Goal: Task Accomplishment & Management: Manage account settings

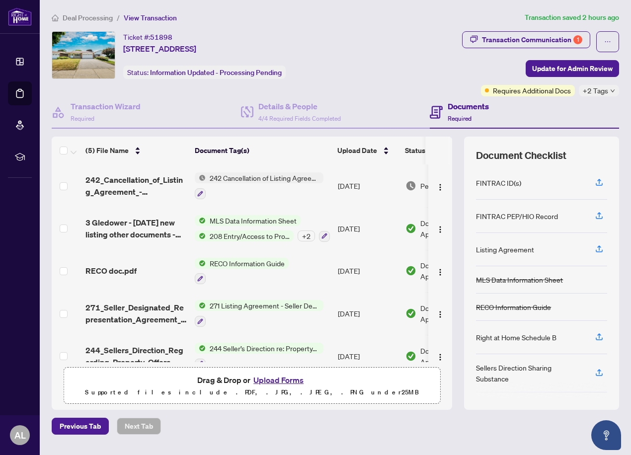
click at [93, 19] on span "Deal Processing" at bounding box center [88, 17] width 50 height 9
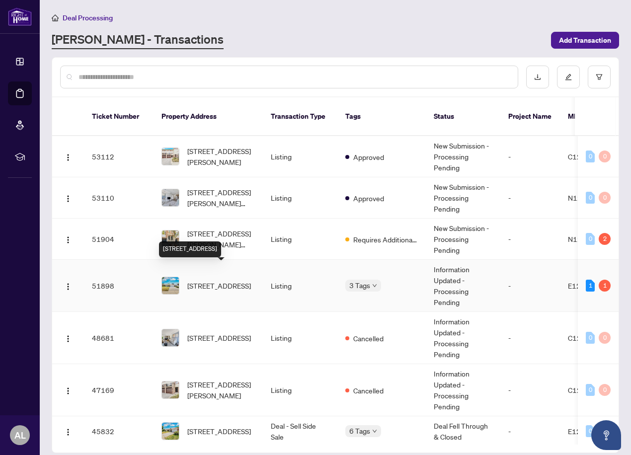
click at [203, 280] on span "[STREET_ADDRESS]" at bounding box center [219, 285] width 64 height 11
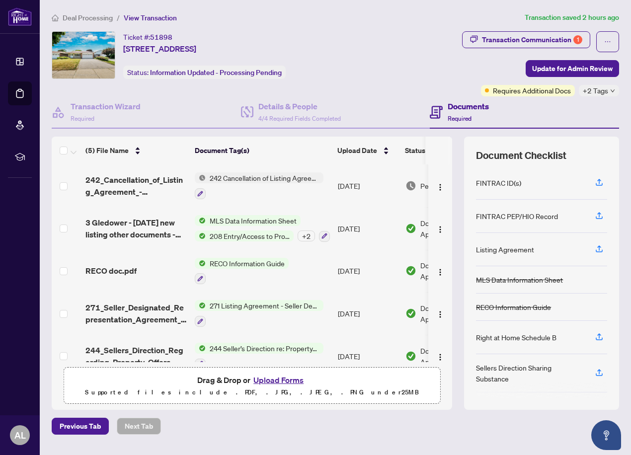
click at [593, 90] on span "+2 Tags" at bounding box center [595, 90] width 25 height 11
click at [454, 69] on div "Transaction Communication 1 Update for Admin Review Requires Additional Docs +2…" at bounding box center [497, 63] width 243 height 65
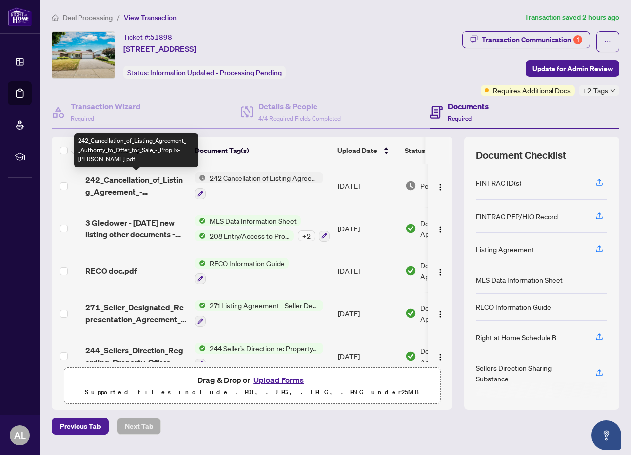
click at [146, 177] on span "242_Cancellation_of_Listing_Agreement_-_Authority_to_Offer_for_Sale_-_PropTx-[P…" at bounding box center [135, 186] width 101 height 24
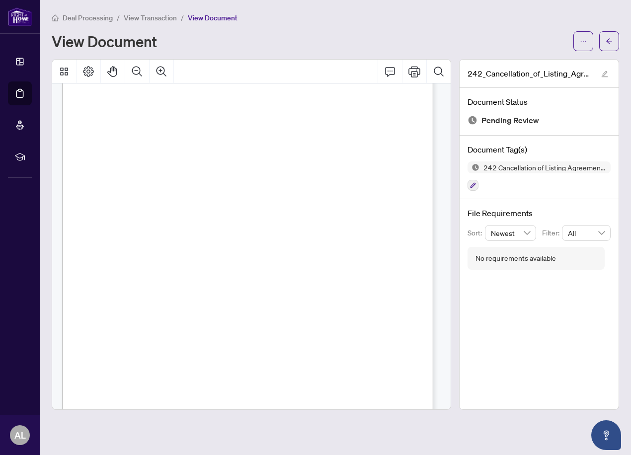
scroll to position [174, 0]
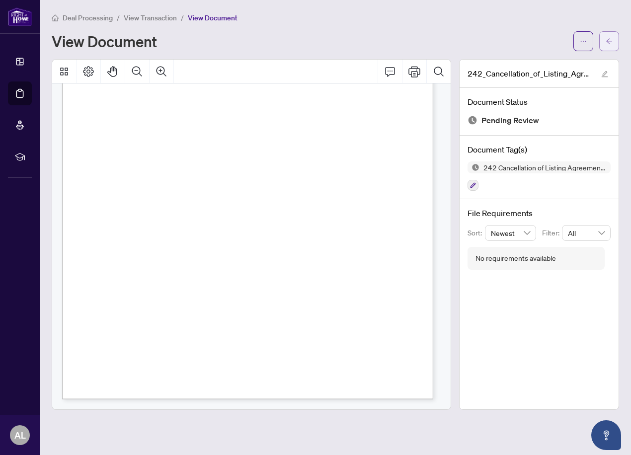
click at [608, 39] on icon "arrow-left" at bounding box center [608, 41] width 7 height 7
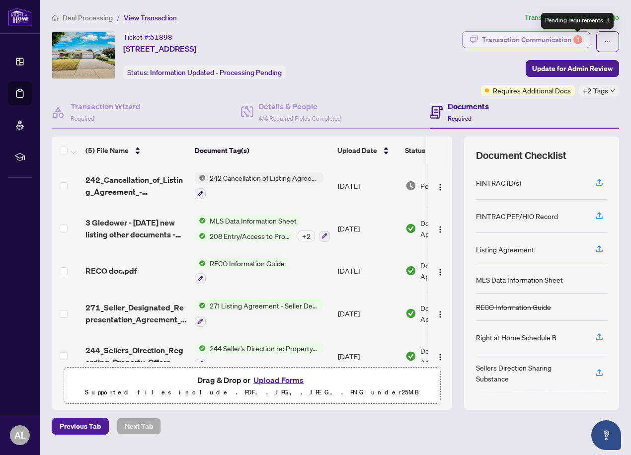
click at [563, 37] on div "Transaction Communication 1" at bounding box center [532, 40] width 100 height 16
